Goal: Task Accomplishment & Management: Use online tool/utility

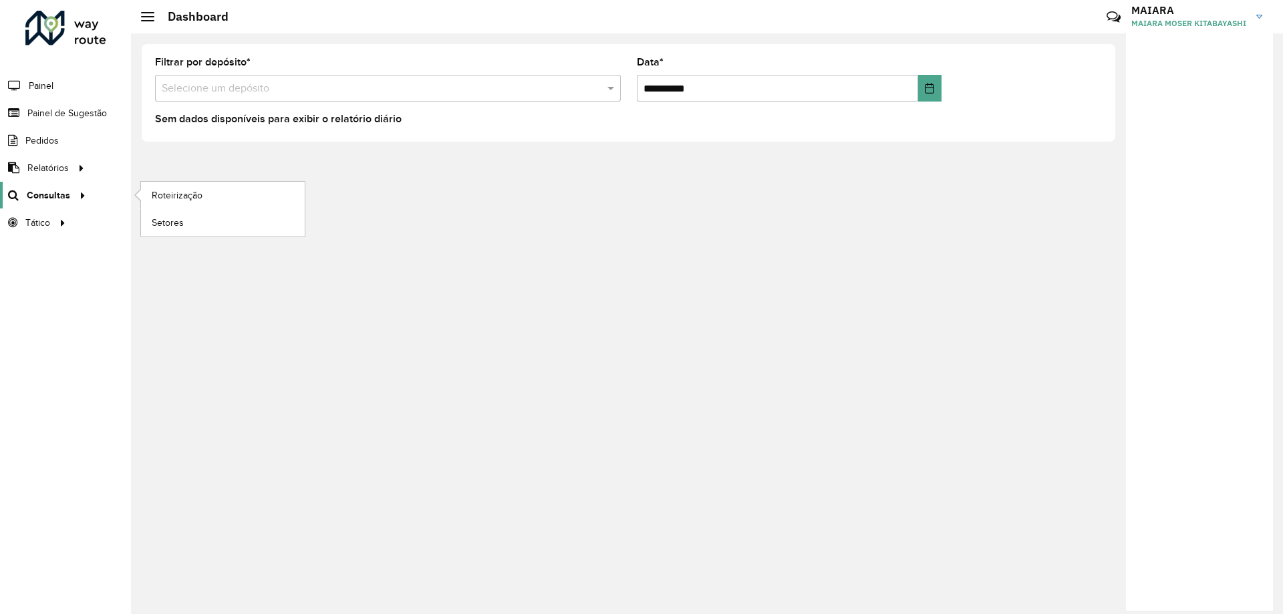
click at [75, 192] on icon at bounding box center [80, 194] width 11 height 20
click at [182, 190] on span "Roteirização" at bounding box center [179, 195] width 54 height 14
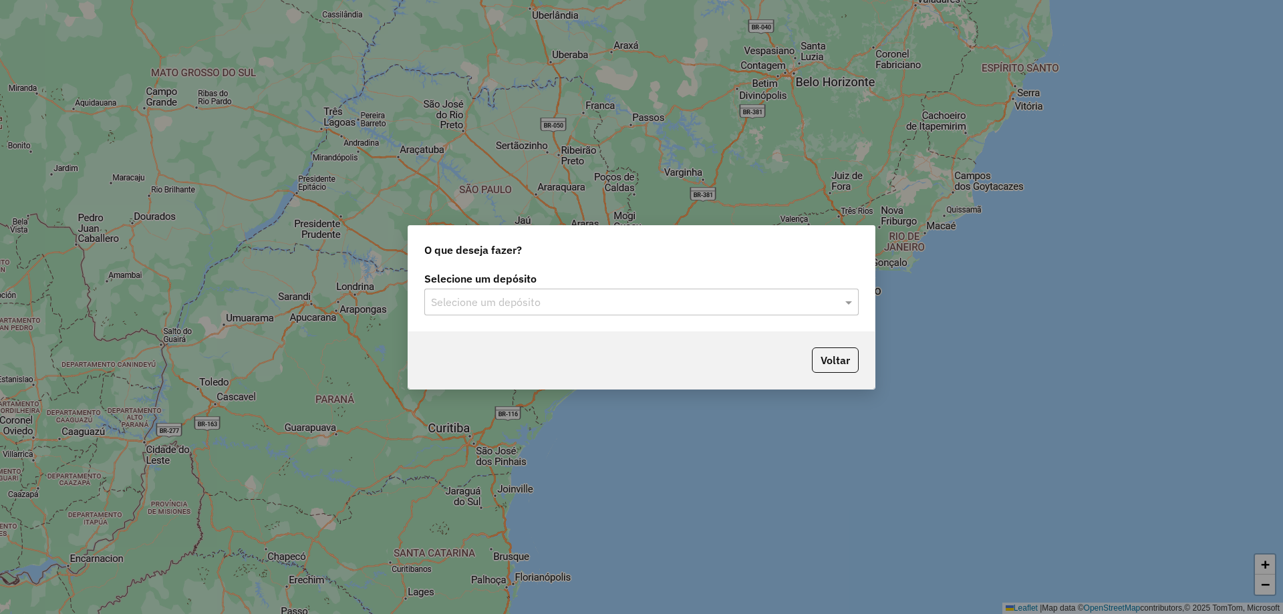
click at [563, 305] on input "text" at bounding box center [628, 303] width 394 height 16
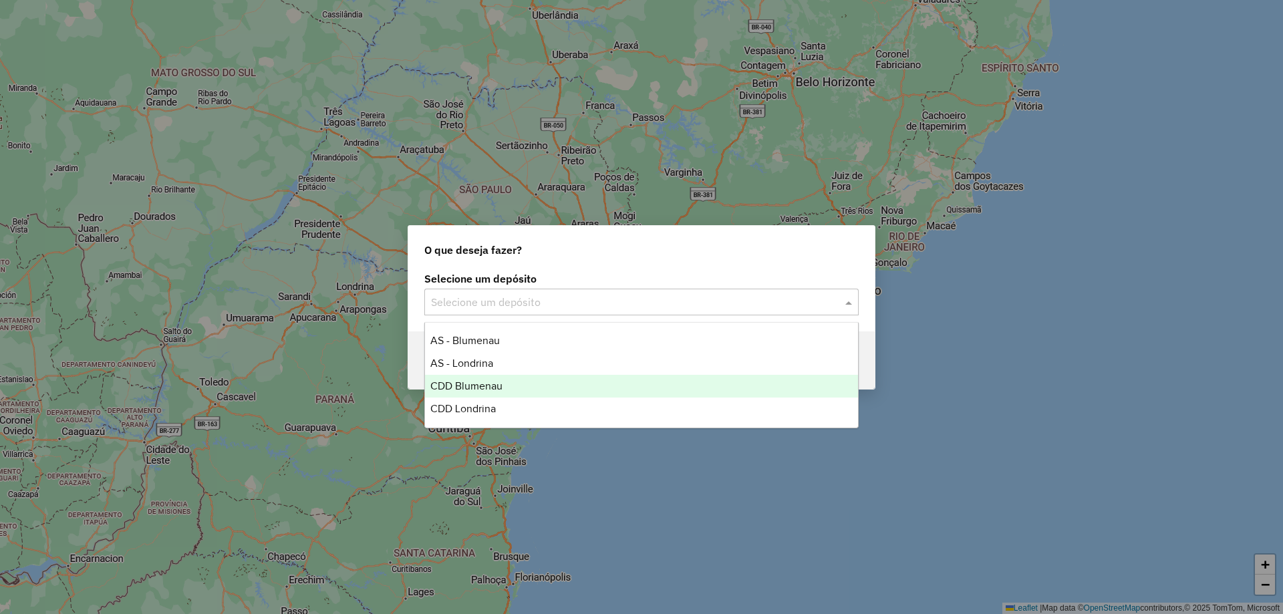
drag, startPoint x: 527, startPoint y: 374, endPoint x: 543, endPoint y: 377, distance: 16.3
click at [527, 375] on div "CDD Blumenau" at bounding box center [641, 386] width 433 height 23
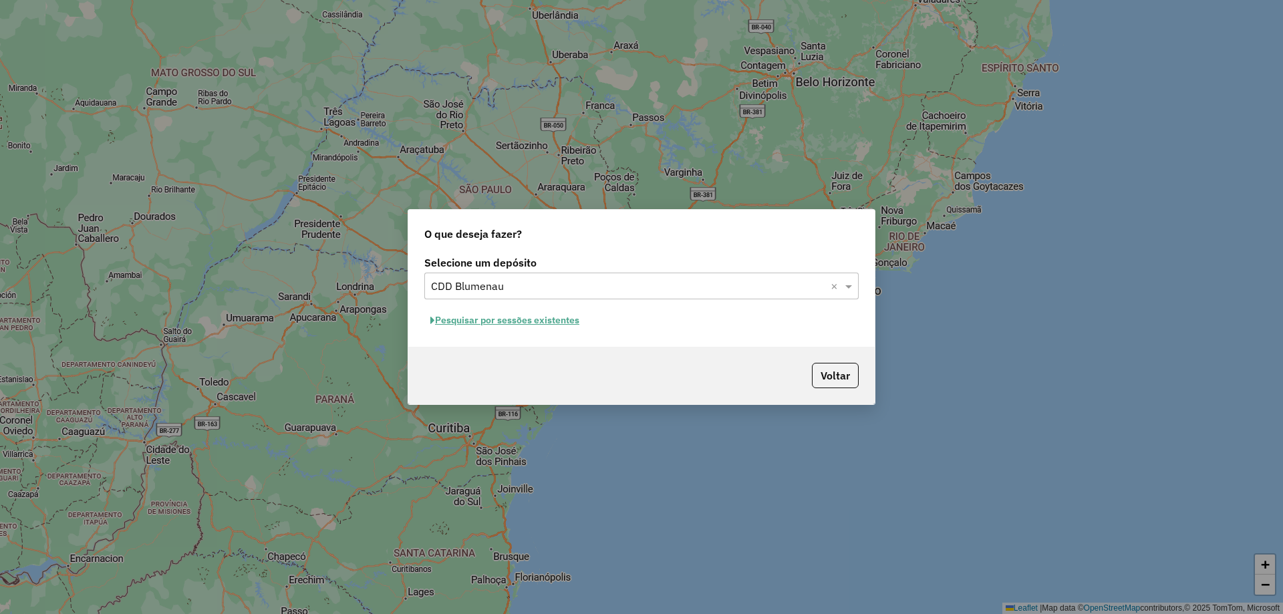
click at [490, 317] on button "Pesquisar por sessões existentes" at bounding box center [504, 320] width 161 height 21
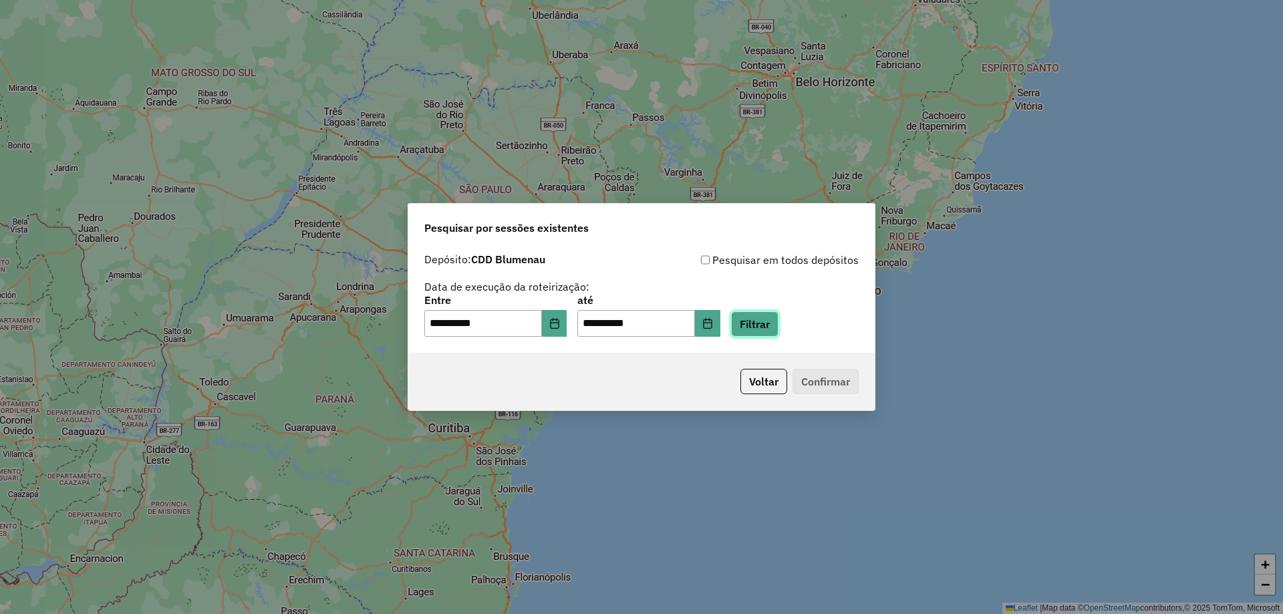
click at [778, 330] on button "Filtrar" at bounding box center [754, 323] width 47 height 25
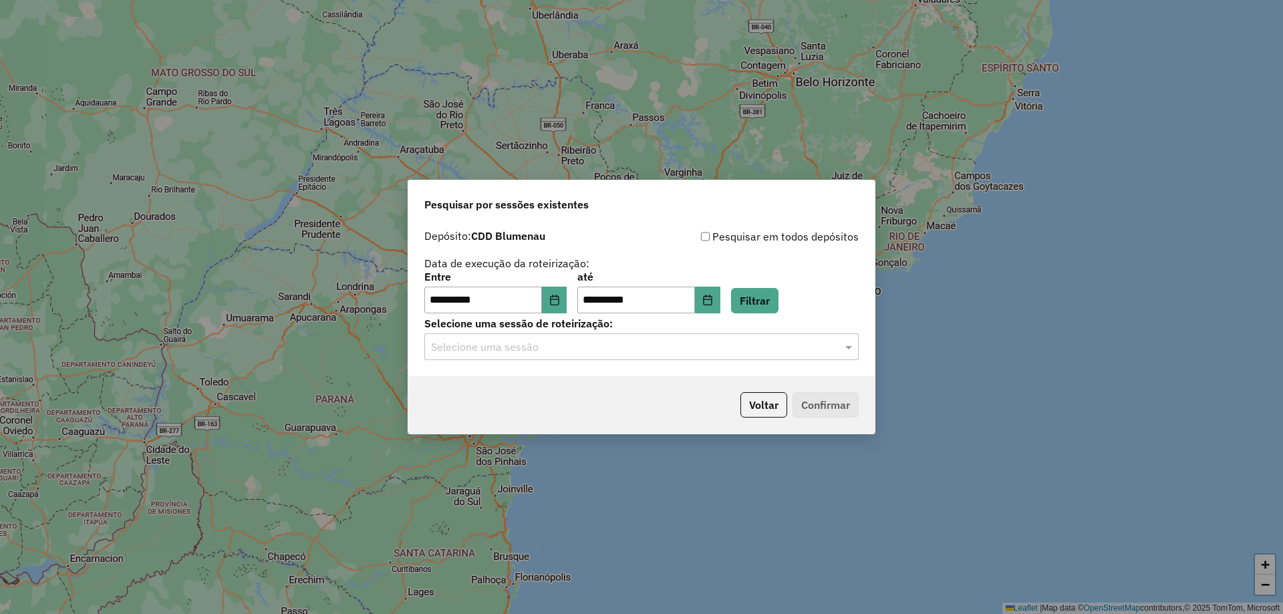
click at [796, 363] on div "**********" at bounding box center [641, 299] width 466 height 153
click at [778, 351] on input "text" at bounding box center [628, 347] width 394 height 16
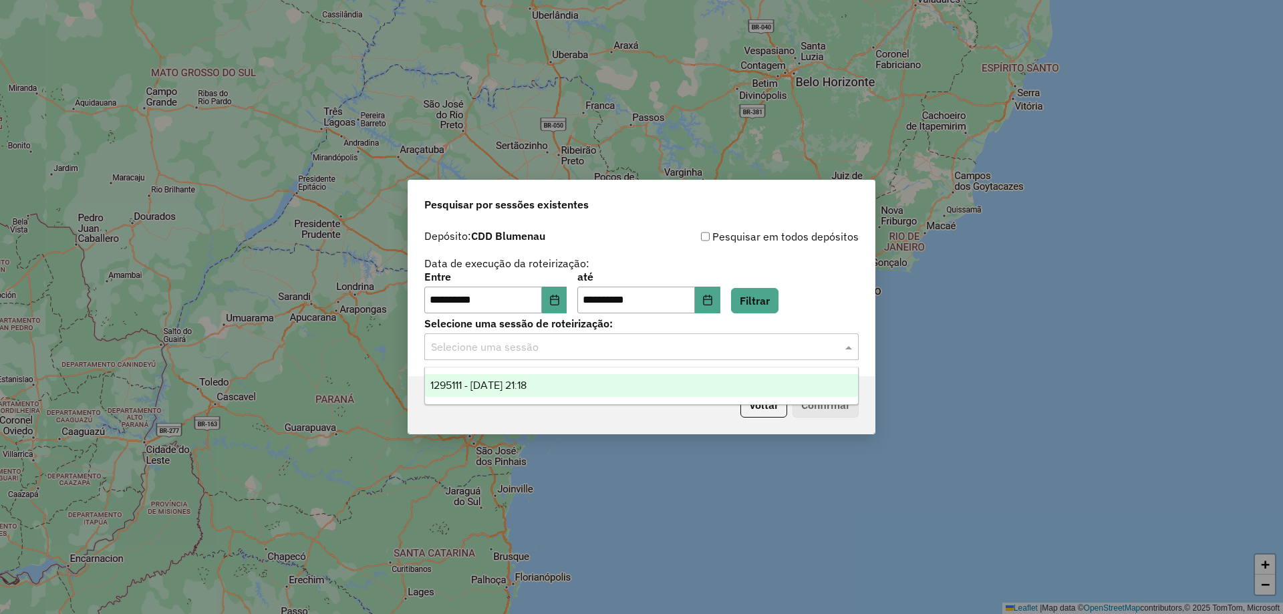
click at [569, 382] on div "1295111 - 15/10/2025 21:18" at bounding box center [641, 385] width 433 height 23
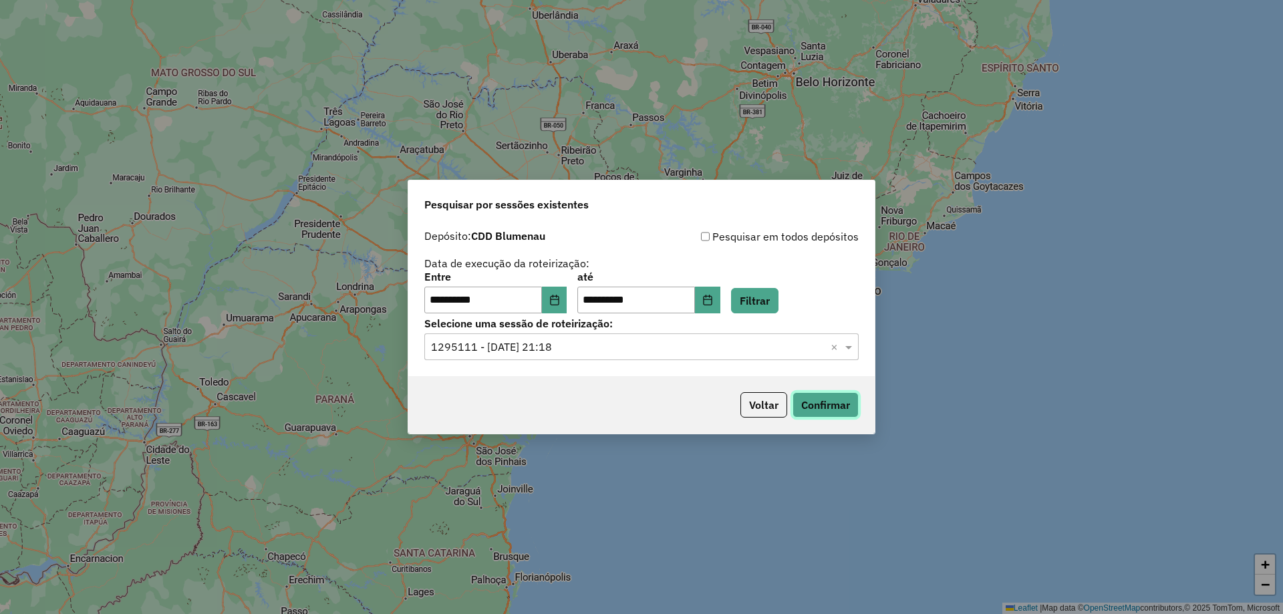
click at [839, 408] on button "Confirmar" at bounding box center [826, 404] width 66 height 25
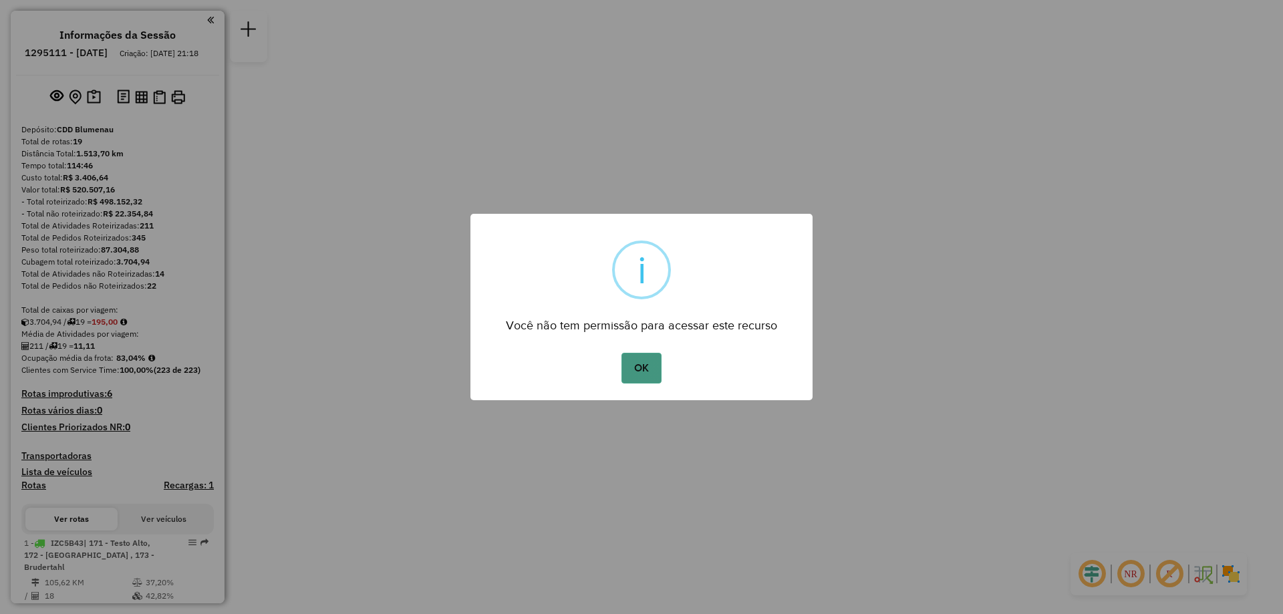
click at [648, 362] on button "OK" at bounding box center [640, 368] width 39 height 31
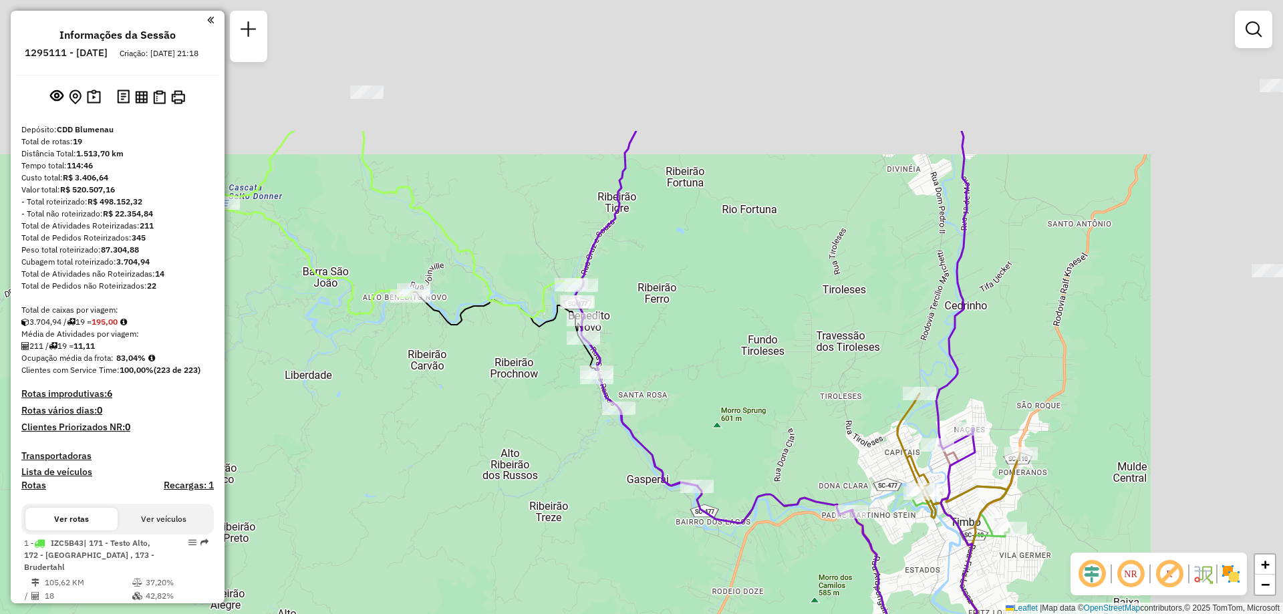
drag, startPoint x: 502, startPoint y: 225, endPoint x: 291, endPoint y: 417, distance: 285.2
click at [291, 417] on div "Janela de atendimento Grade de atendimento Capacidade Transportadoras Veículos …" at bounding box center [641, 307] width 1283 height 614
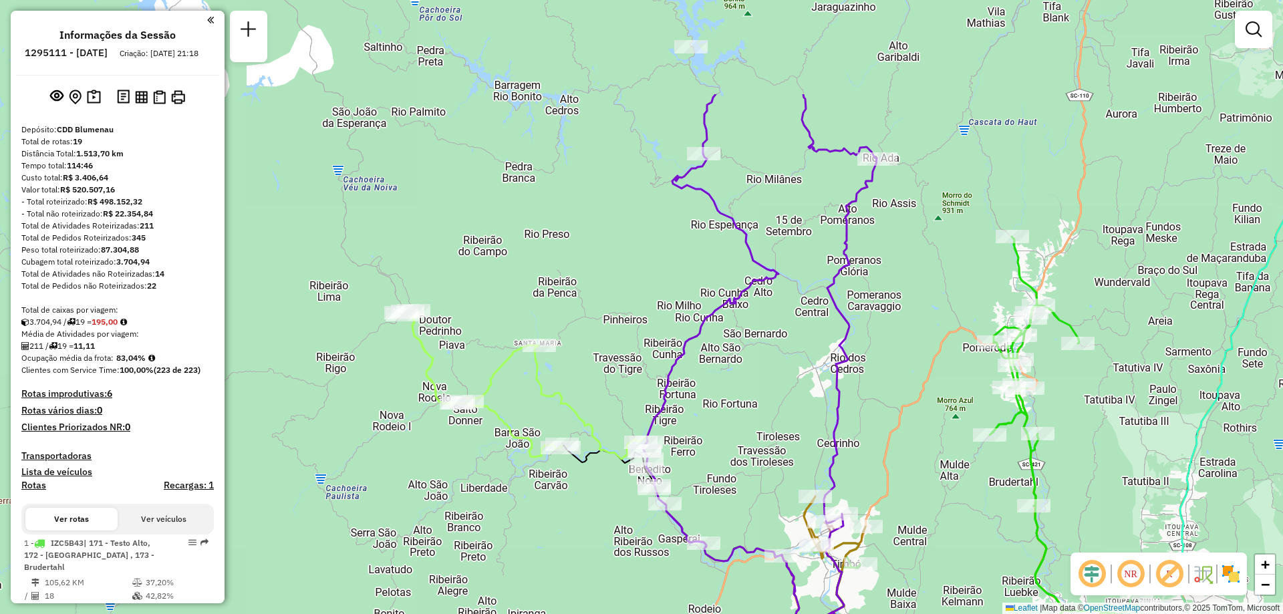
drag, startPoint x: 788, startPoint y: 213, endPoint x: 756, endPoint y: 369, distance: 159.0
click at [756, 369] on div "Janela de atendimento Grade de atendimento Capacidade Transportadoras Veículos …" at bounding box center [641, 307] width 1283 height 614
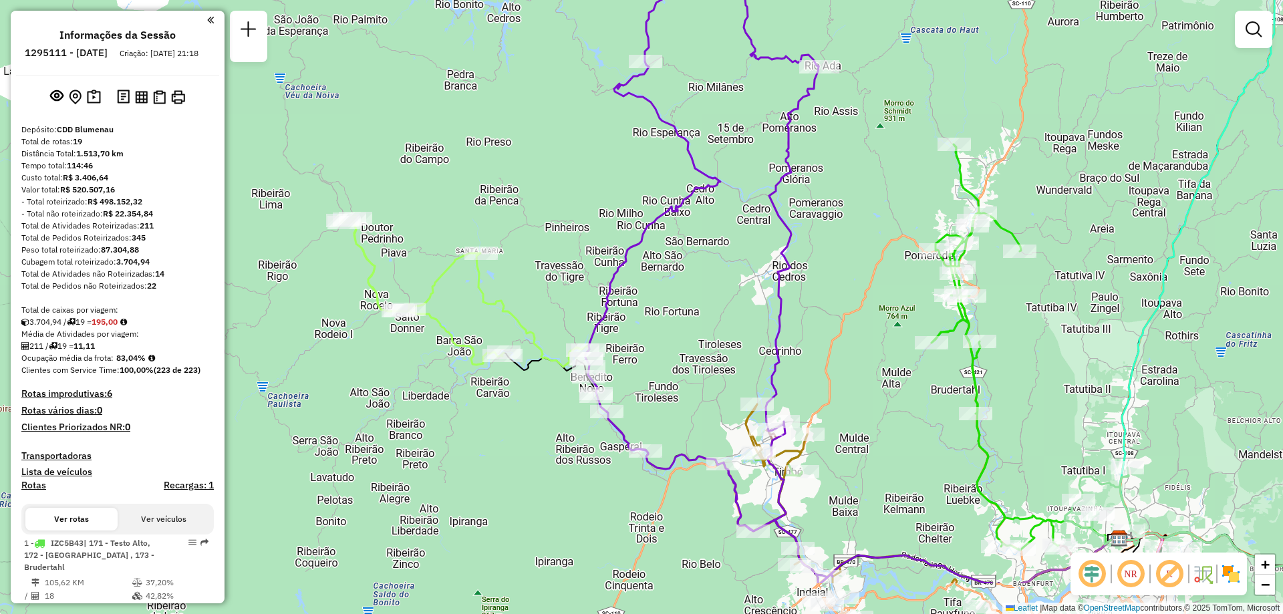
drag, startPoint x: 776, startPoint y: 360, endPoint x: 718, endPoint y: 267, distance: 109.0
click at [718, 267] on div "Janela de atendimento Grade de atendimento Capacidade Transportadoras Veículos …" at bounding box center [641, 307] width 1283 height 614
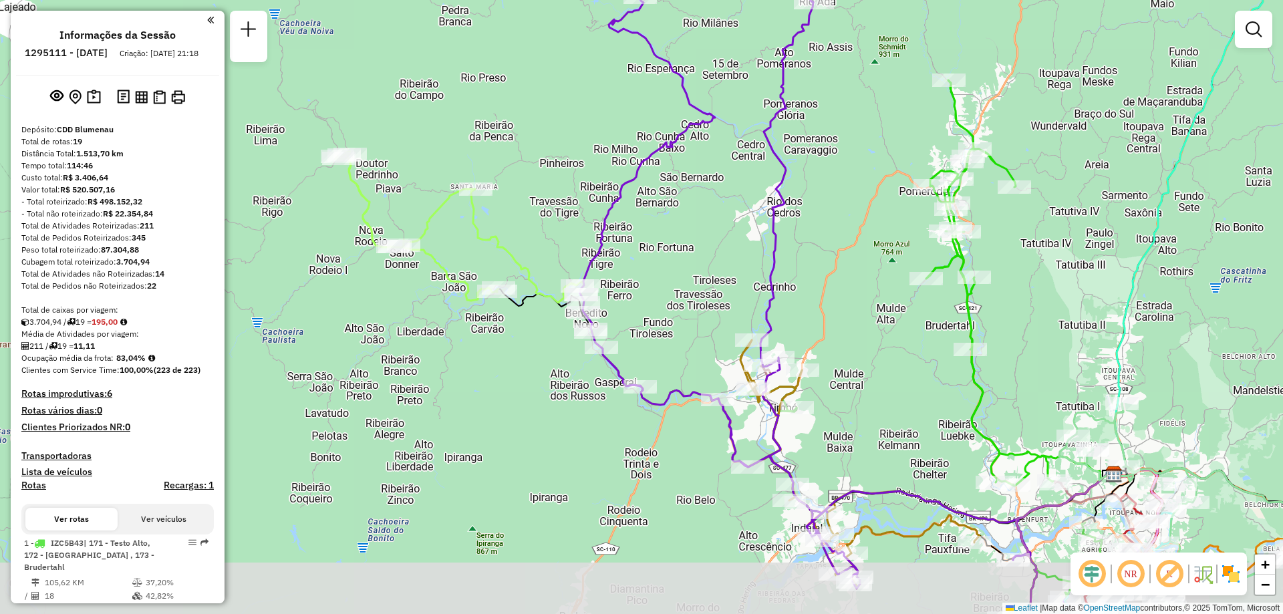
drag, startPoint x: 680, startPoint y: 392, endPoint x: 675, endPoint y: 329, distance: 62.4
click at [675, 329] on div "Janela de atendimento Grade de atendimento Capacidade Transportadoras Veículos …" at bounding box center [641, 307] width 1283 height 614
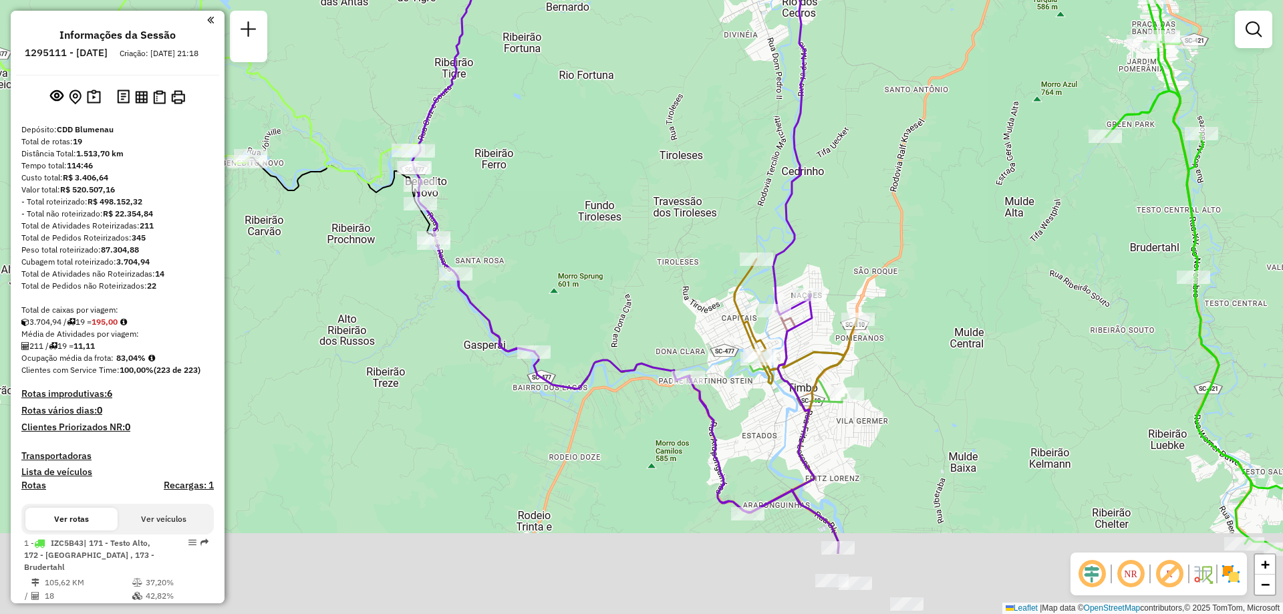
drag, startPoint x: 720, startPoint y: 317, endPoint x: 680, endPoint y: 154, distance: 168.6
click at [680, 154] on div "Janela de atendimento Grade de atendimento Capacidade Transportadoras Veículos …" at bounding box center [641, 307] width 1283 height 614
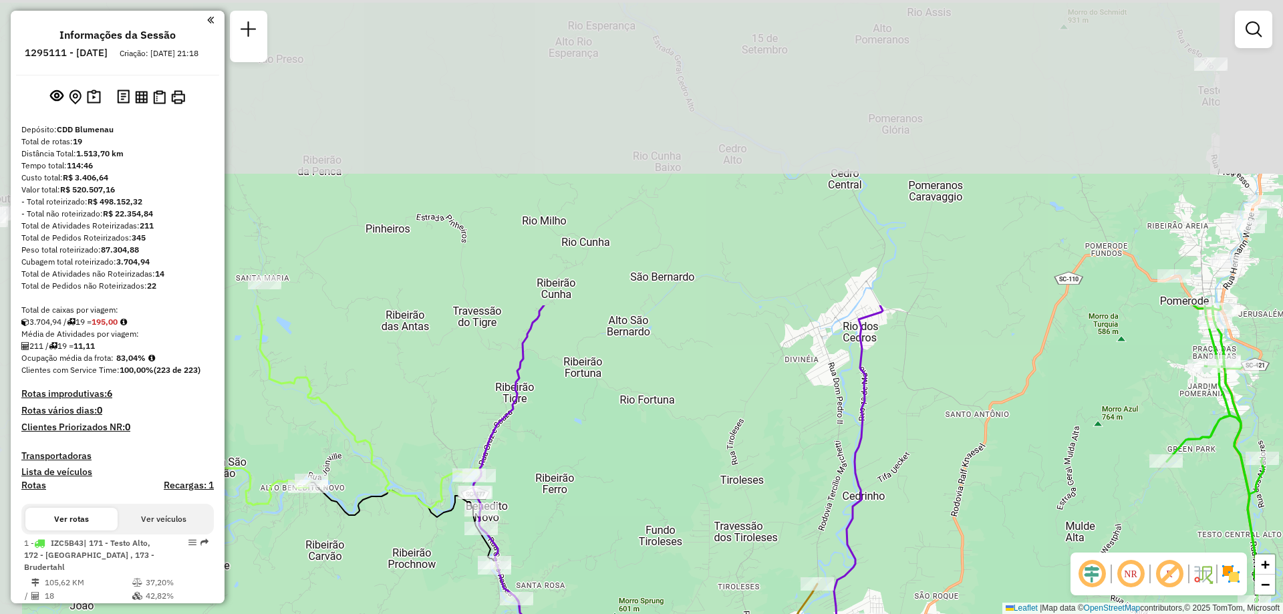
drag, startPoint x: 517, startPoint y: 191, endPoint x: 594, endPoint y: 569, distance: 385.9
click at [594, 569] on div "Janela de atendimento Grade de atendimento Capacidade Transportadoras Veículos …" at bounding box center [641, 307] width 1283 height 614
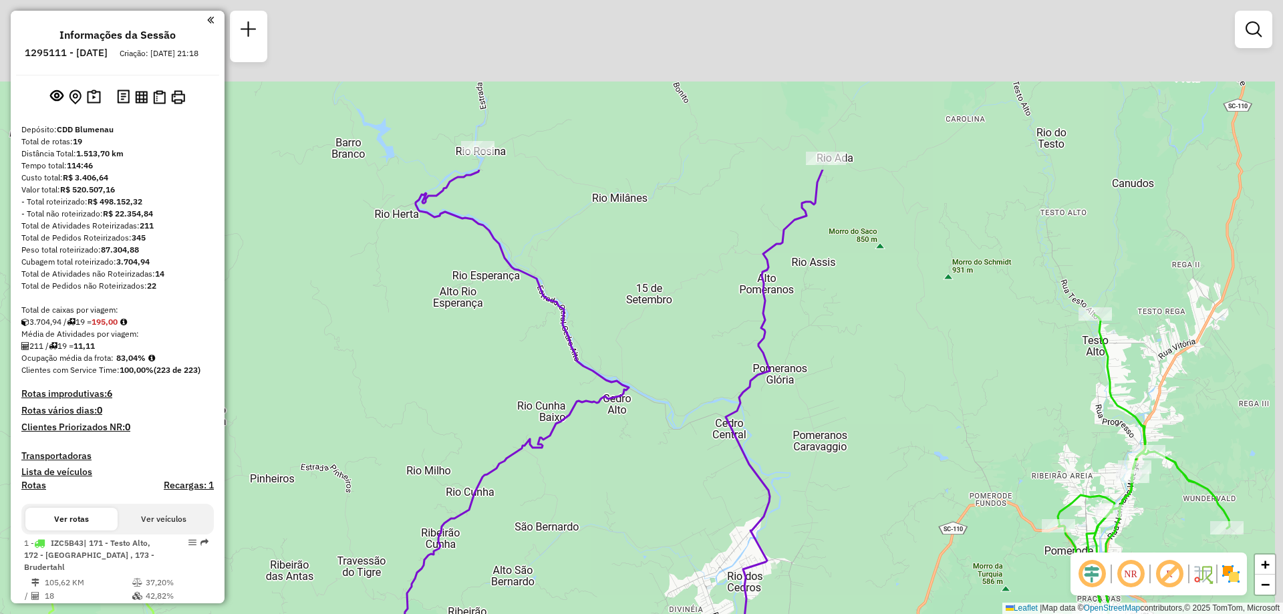
drag, startPoint x: 668, startPoint y: 453, endPoint x: 619, endPoint y: 555, distance: 112.4
click at [619, 555] on div "Janela de atendimento Grade de atendimento Capacidade Transportadoras Veículos …" at bounding box center [641, 307] width 1283 height 614
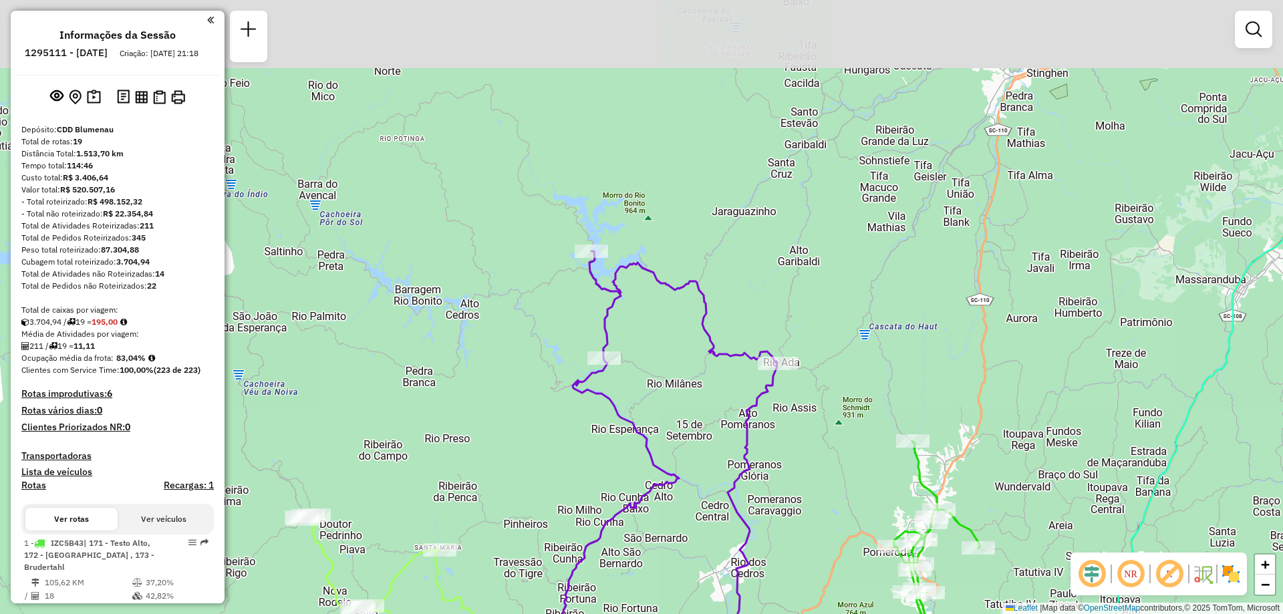
drag, startPoint x: 670, startPoint y: 318, endPoint x: 676, endPoint y: 388, distance: 70.5
click at [676, 388] on div "Janela de atendimento Grade de atendimento Capacidade Transportadoras Veículos …" at bounding box center [641, 307] width 1283 height 614
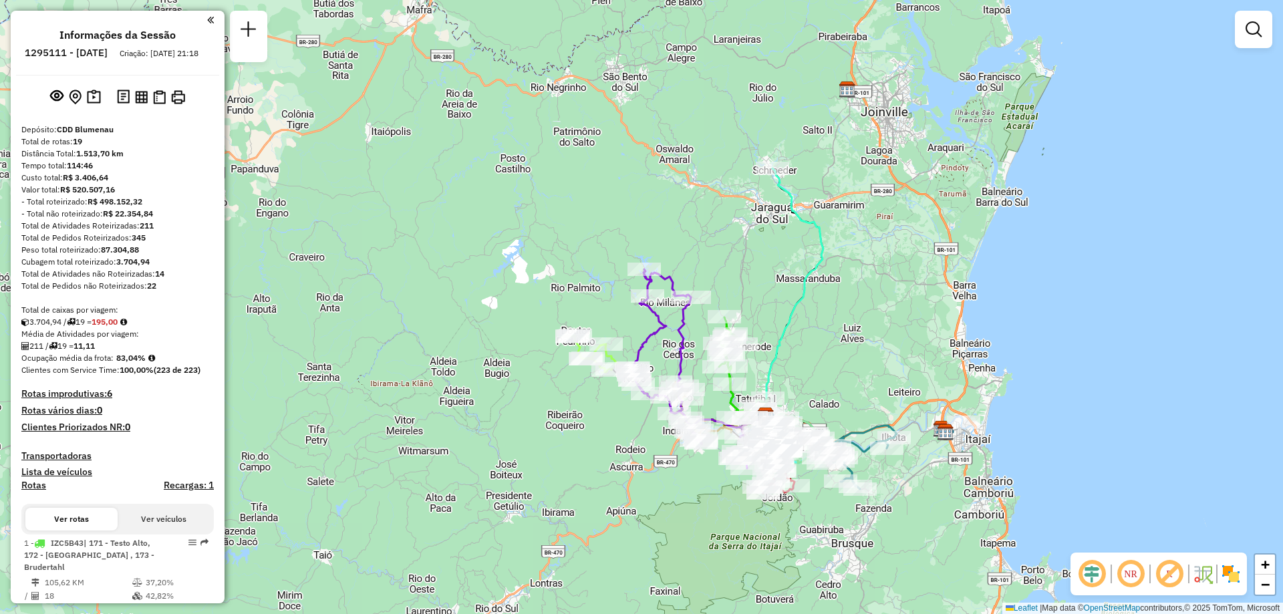
drag, startPoint x: 701, startPoint y: 203, endPoint x: 700, endPoint y: 191, distance: 12.1
click at [700, 191] on div "Janela de atendimento Grade de atendimento Capacidade Transportadoras Veículos …" at bounding box center [641, 307] width 1283 height 614
